Goal: Information Seeking & Learning: Learn about a topic

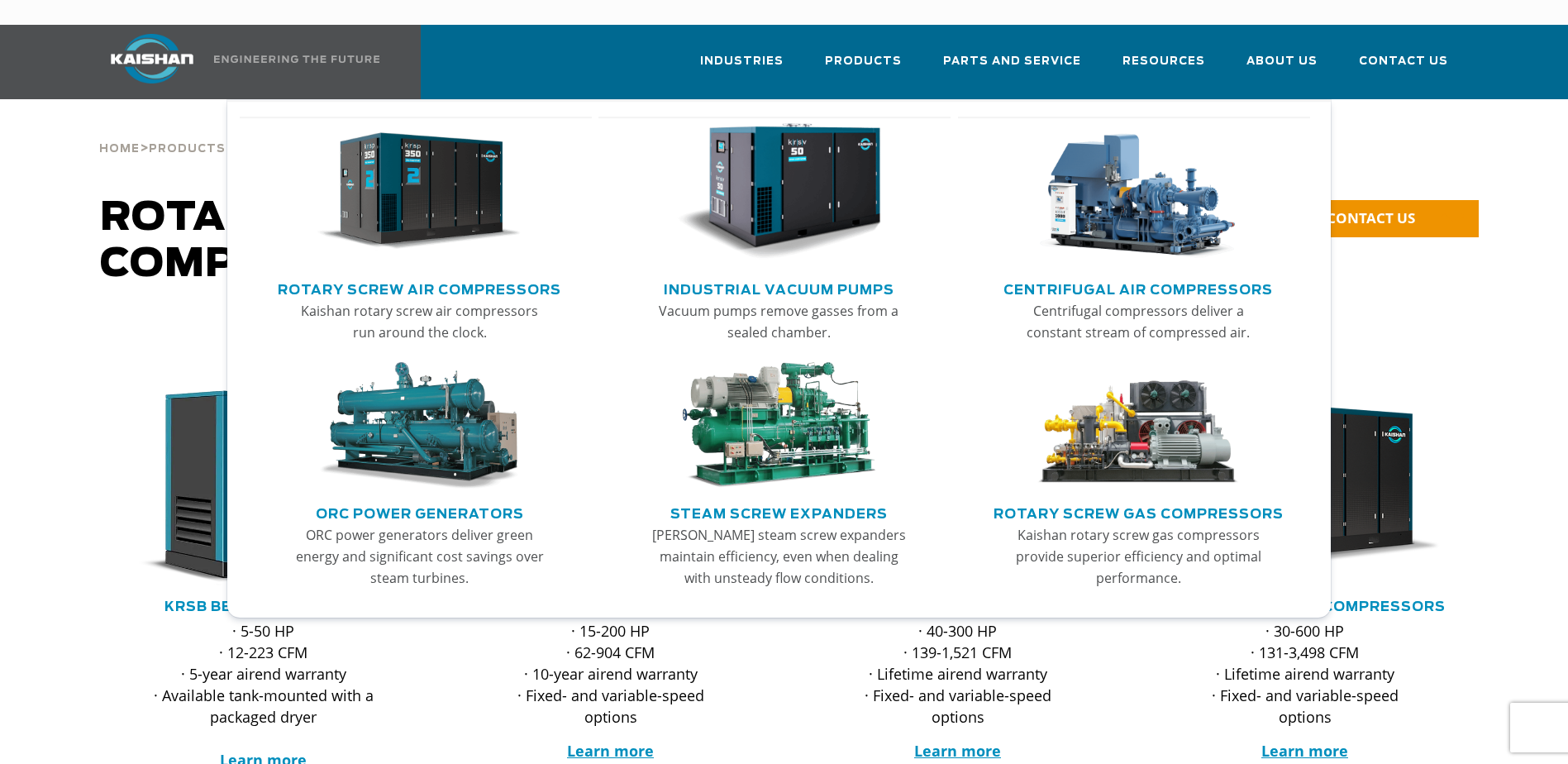
click at [1102, 196] on img "Main menu" at bounding box center [1138, 192] width 203 height 137
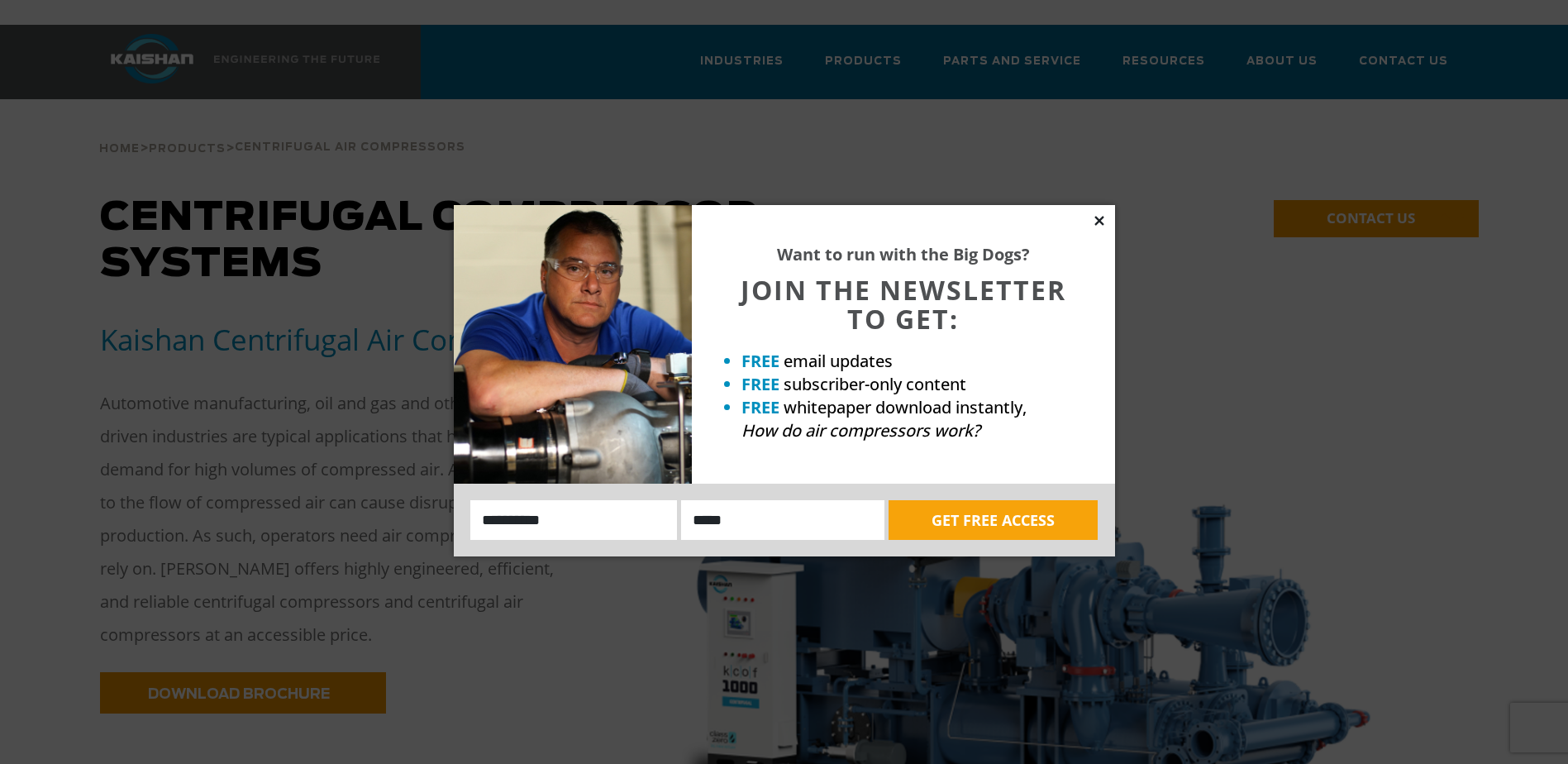
click at [1097, 221] on icon at bounding box center [1098, 220] width 9 height 9
